Goal: Transaction & Acquisition: Purchase product/service

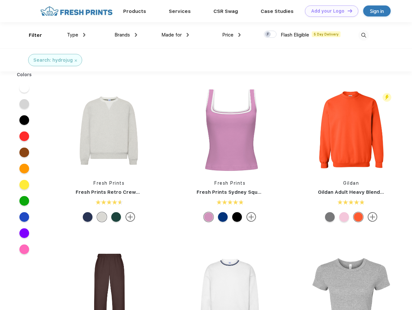
click at [329, 11] on link "Add your Logo Design Tool" at bounding box center [331, 10] width 53 height 11
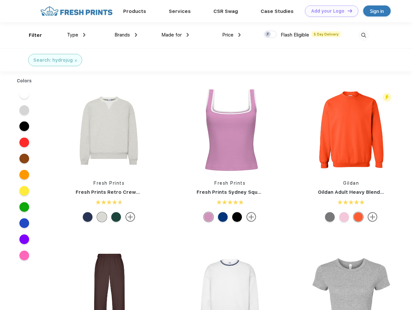
click at [0, 0] on div "Design Tool" at bounding box center [0, 0] width 0 height 0
click at [347, 11] on link "Add your Logo Design Tool" at bounding box center [331, 10] width 53 height 11
click at [31, 35] on div "Filter" at bounding box center [35, 35] width 13 height 7
click at [76, 35] on span "Type" at bounding box center [72, 35] width 11 height 6
click at [126, 35] on span "Brands" at bounding box center [122, 35] width 16 height 6
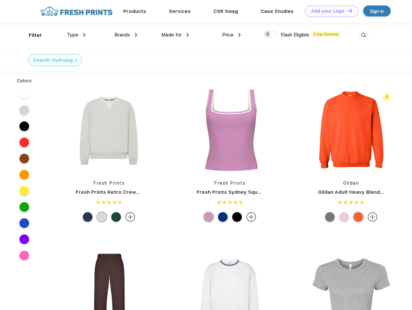
click at [175, 35] on span "Made for" at bounding box center [171, 35] width 20 height 6
click at [231, 35] on span "Price" at bounding box center [227, 35] width 11 height 6
click at [270, 35] on div at bounding box center [270, 34] width 13 height 7
click at [268, 35] on input "checkbox" at bounding box center [266, 32] width 4 height 4
click at [363, 35] on img at bounding box center [363, 35] width 11 height 11
